Goal: Task Accomplishment & Management: Use online tool/utility

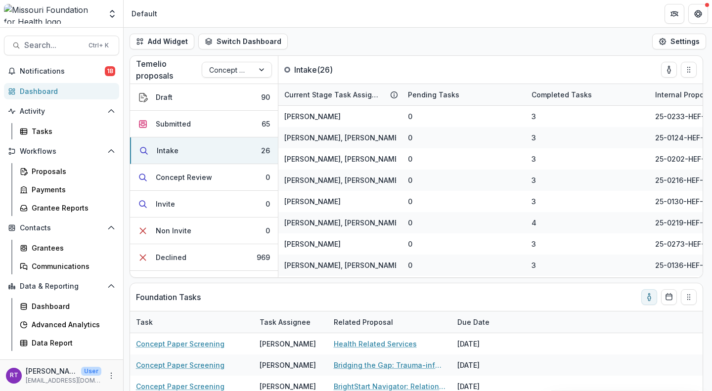
click at [61, 74] on span "Notifications" at bounding box center [62, 71] width 85 height 8
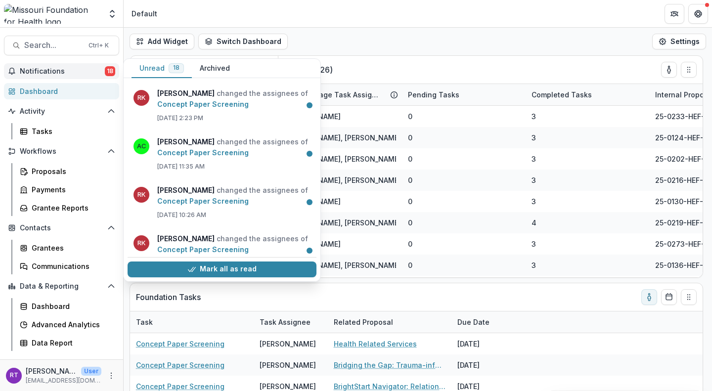
click at [61, 74] on span "Notifications" at bounding box center [62, 71] width 85 height 8
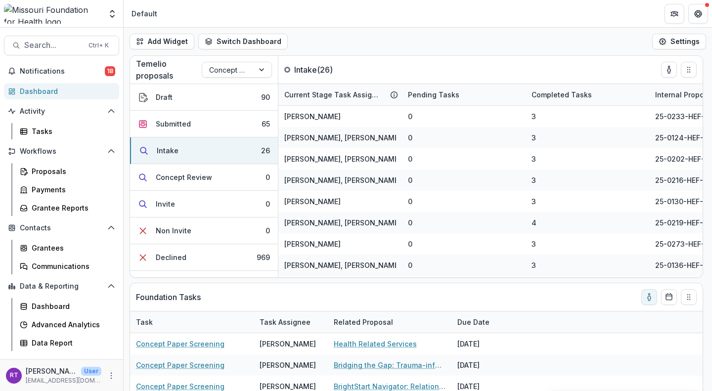
click at [361, 32] on div "Add Widget Switch Dashboard Default DLS Dashboard New Dashboard Settings" at bounding box center [418, 42] width 588 height 28
click at [44, 46] on span "Search..." at bounding box center [53, 45] width 58 height 9
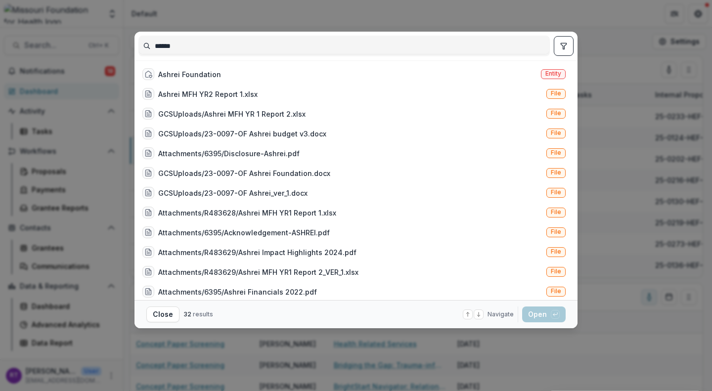
type input "******"
click at [258, 74] on div "Ashrei Foundation Entity" at bounding box center [353, 74] width 431 height 20
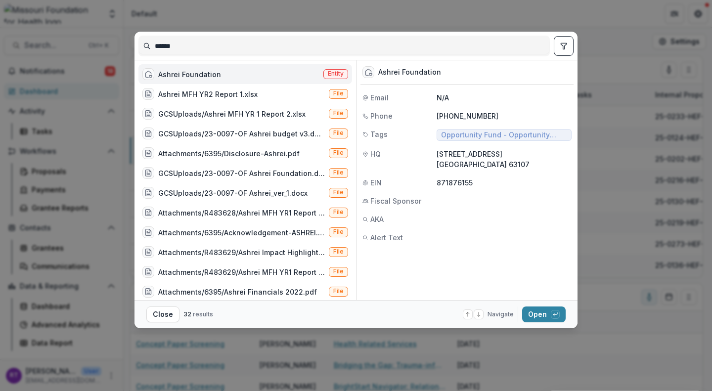
click at [545, 312] on button "Open with enter key" at bounding box center [543, 314] width 43 height 16
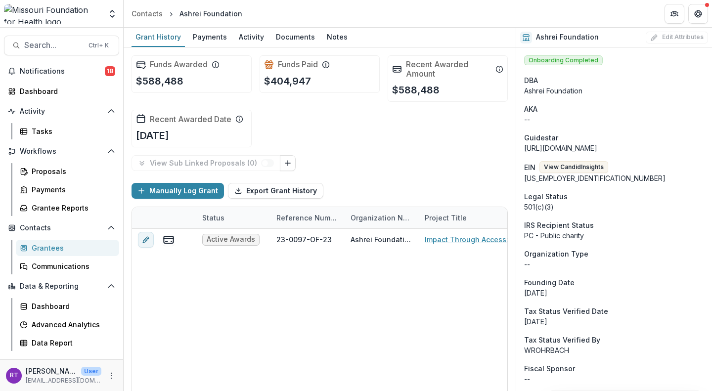
click at [456, 240] on link "Impact Through Access: Eliminating barriers to identification for a healthier […" at bounding box center [480, 239] width 112 height 10
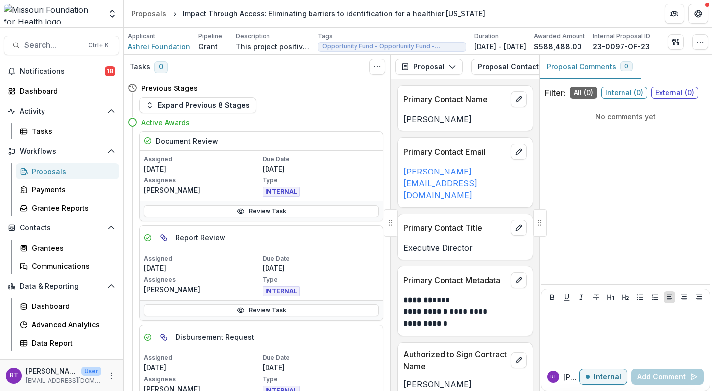
click at [442, 67] on button "Proposal" at bounding box center [429, 67] width 68 height 16
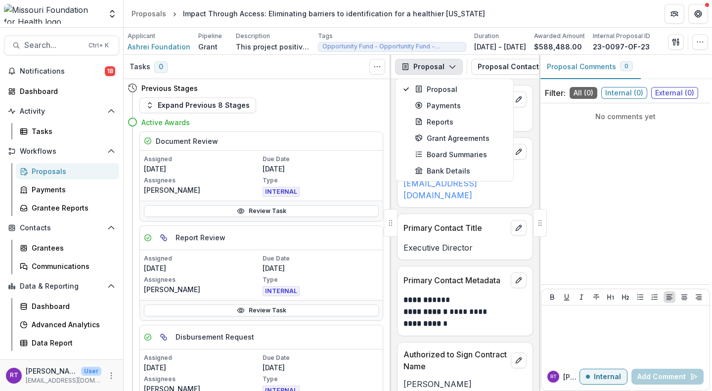
click at [442, 67] on button "Proposal" at bounding box center [429, 67] width 68 height 16
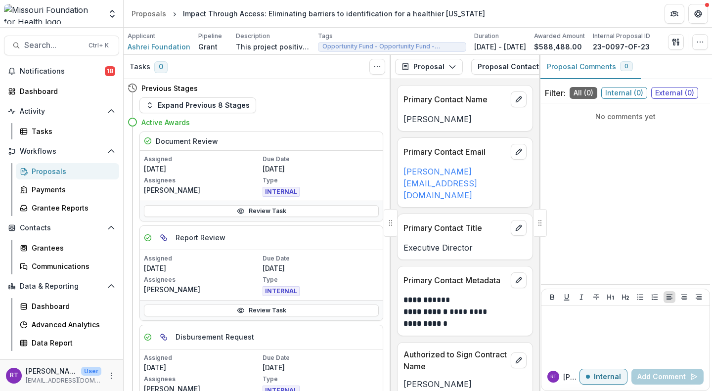
click at [668, 48] on div "Send Email Proposal Files Edit Viewers View All Reviews View Related Entities" at bounding box center [676, 42] width 16 height 16
click at [675, 41] on icon "button" at bounding box center [673, 42] width 3 height 6
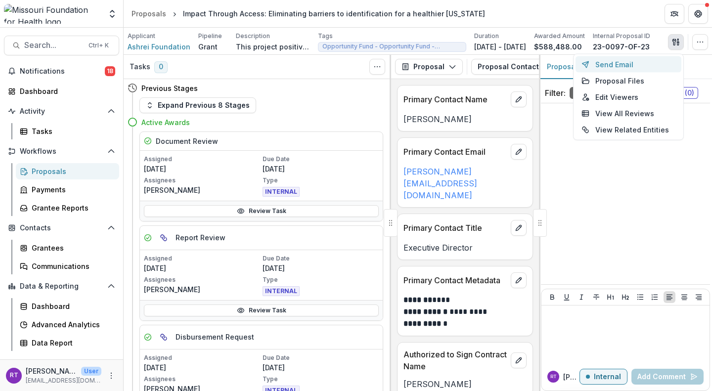
click at [650, 66] on button "Send Email" at bounding box center [628, 64] width 106 height 16
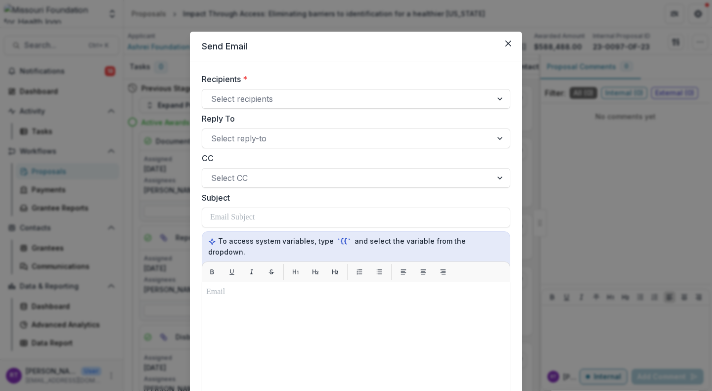
click at [503, 42] on button "Close" at bounding box center [508, 44] width 16 height 16
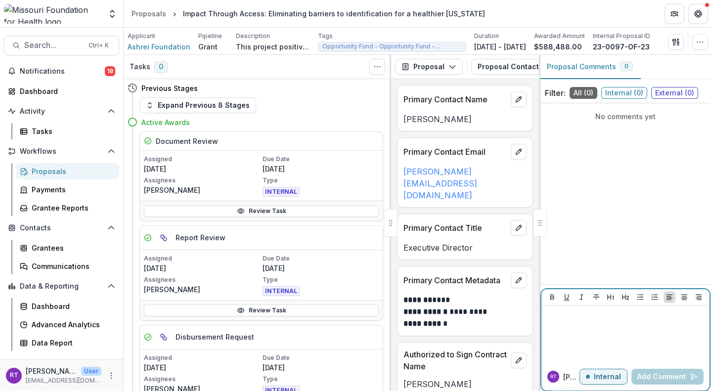
click at [645, 316] on p at bounding box center [625, 314] width 160 height 11
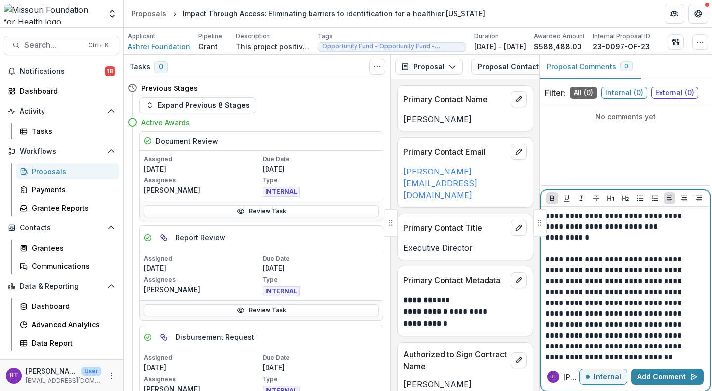
click at [642, 227] on p "**********" at bounding box center [623, 373] width 157 height 326
click at [656, 373] on button "Add Comment" at bounding box center [667, 377] width 72 height 16
